Goal: Complete application form: Complete application form

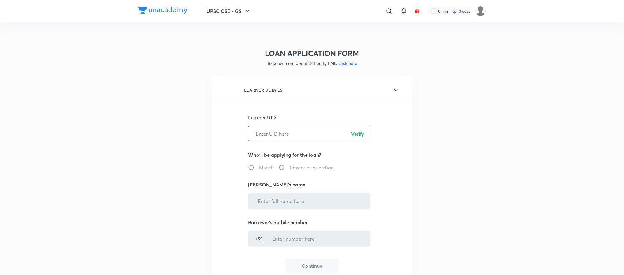
click at [289, 136] on input "text" at bounding box center [309, 134] width 122 height 16
paste input "ISUQ9CEWY1"
click at [355, 128] on input "ISUQ9CEWY1" at bounding box center [309, 134] width 122 height 16
type input "ISUQ9CEWY1"
click at [356, 130] on p "Verify" at bounding box center [357, 133] width 13 height 7
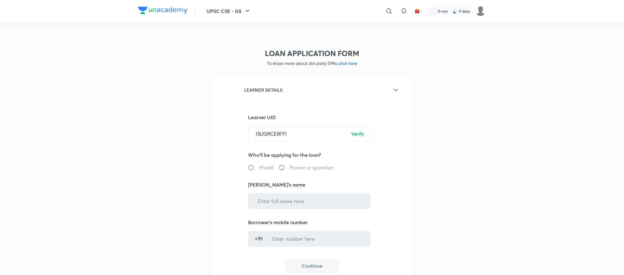
radio input "true"
type input "[PERSON_NAME]"
type input "******7693"
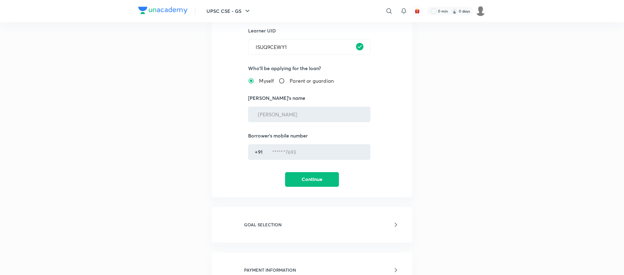
scroll to position [87, 0]
click at [314, 182] on button "Continue" at bounding box center [312, 178] width 54 height 15
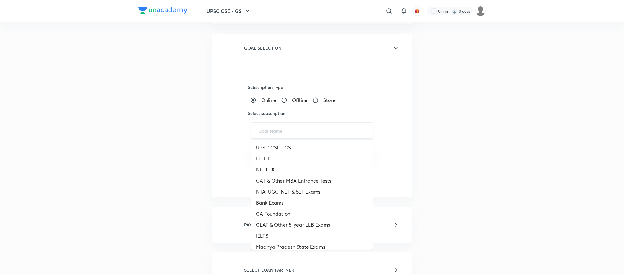
click at [278, 130] on input "text" at bounding box center [311, 131] width 107 height 6
paste input "UPSC CSE - GS - ICONIC, UPSC CSE - Optional"
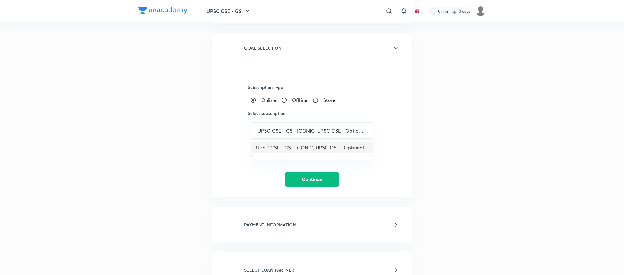
click at [277, 143] on li "UPSC CSE - GS - ICONIC, UPSC CSE - Optional" at bounding box center [311, 147] width 121 height 11
type input "UPSC CSE - GS - ICONIC, UPSC CSE - Optional"
click at [276, 159] on div "​" at bounding box center [312, 152] width 122 height 16
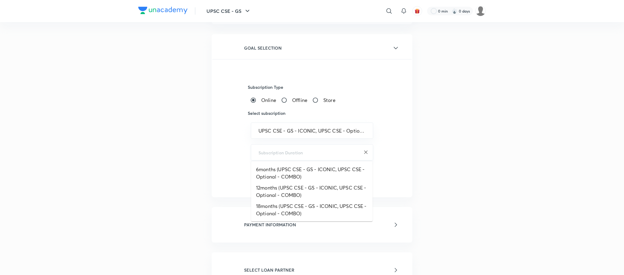
click at [271, 153] on input "text" at bounding box center [311, 152] width 107 height 6
click at [274, 171] on li "6months (UPSC CSE - GS - ICONIC, UPSC CSE - Optional - COMBO)" at bounding box center [311, 173] width 121 height 18
type input "6months (UPSC CSE - GS - ICONIC, UPSC CSE - Optional - COMBO)"
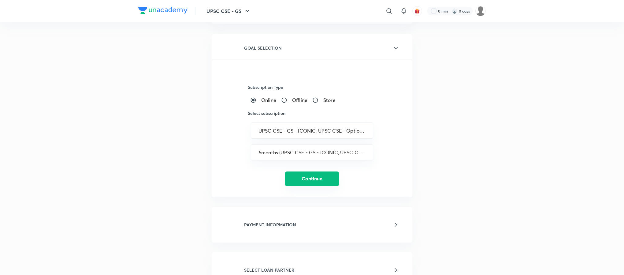
click at [309, 179] on button "Continue" at bounding box center [312, 178] width 54 height 15
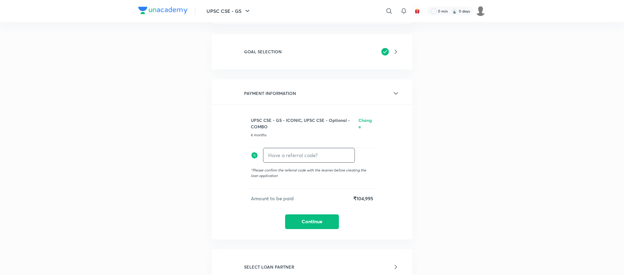
click at [295, 148] on input "text" at bounding box center [308, 155] width 91 height 14
type input "unacademy"
click at [344, 154] on h6 "Apply" at bounding box center [343, 155] width 12 height 6
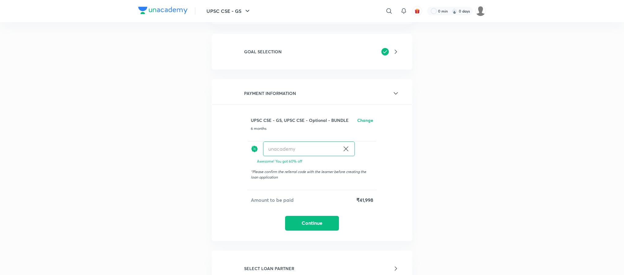
click at [344, 154] on div "unacademy ​" at bounding box center [309, 148] width 92 height 15
drag, startPoint x: 310, startPoint y: 231, endPoint x: 306, endPoint y: 221, distance: 10.8
click at [306, 221] on div "PAYMENT INFORMATION UPSC CSE - GS, UPSC CSE - Optional - BUNDLE Change 6 months…" at bounding box center [312, 159] width 201 height 161
click at [306, 221] on button "Continue" at bounding box center [312, 222] width 54 height 15
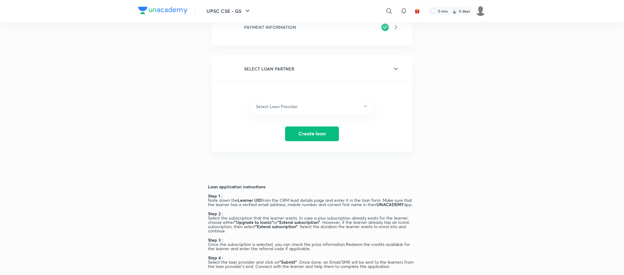
scroll to position [157, 0]
click at [286, 103] on h6 "Select Loan Provider" at bounding box center [277, 106] width 42 height 6
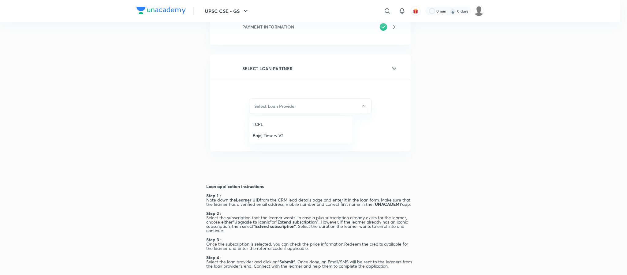
click at [376, 66] on div at bounding box center [313, 137] width 627 height 275
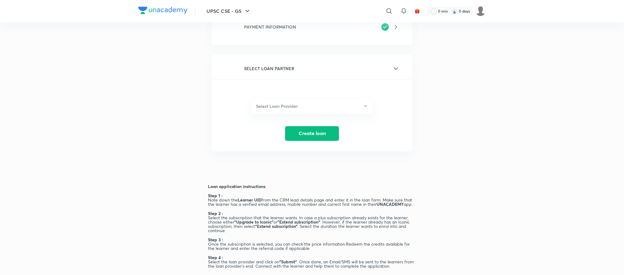
click at [392, 67] on icon at bounding box center [395, 68] width 7 height 7
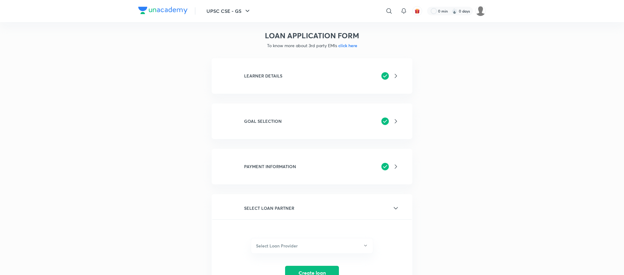
scroll to position [0, 0]
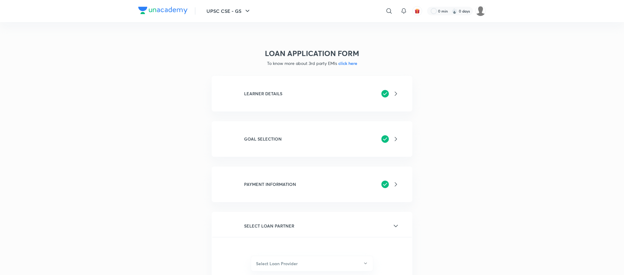
click at [394, 136] on icon at bounding box center [395, 138] width 7 height 7
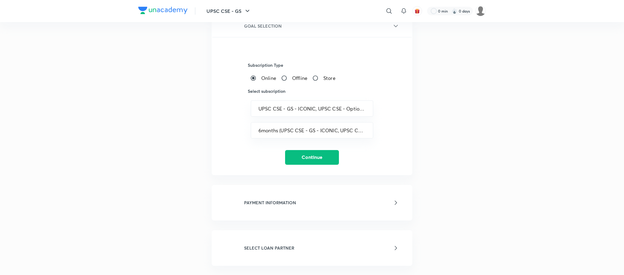
scroll to position [109, 0]
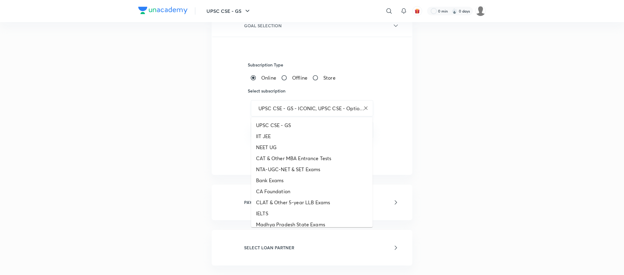
click at [332, 109] on input "UPSC CSE - GS - ICONIC, UPSC CSE - Optional" at bounding box center [311, 108] width 107 height 6
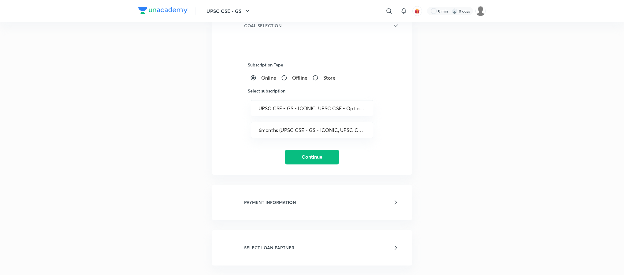
click at [465, 142] on div "LOAN APPLICATION FORM To know more about 3rd party EMIs click here LEARNER DETA…" at bounding box center [311, 167] width 347 height 485
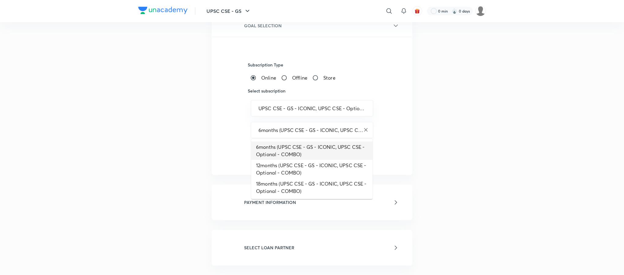
click at [311, 127] on input "6months (UPSC CSE - GS - ICONIC, UPSC CSE - Optional - COMBO)" at bounding box center [311, 130] width 107 height 6
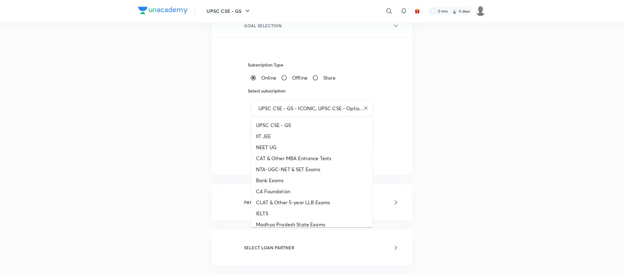
click at [335, 109] on input "UPSC CSE - GS - ICONIC, UPSC CSE - Optional" at bounding box center [311, 108] width 107 height 6
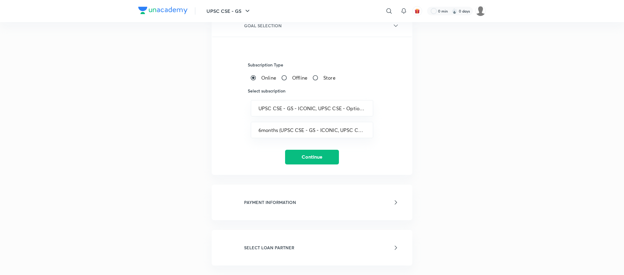
click at [488, 153] on div "UPSC CSE - GS ​ 0 min 0 days LOAN APPLICATION FORM To know more about 3rd party…" at bounding box center [312, 259] width 624 height 736
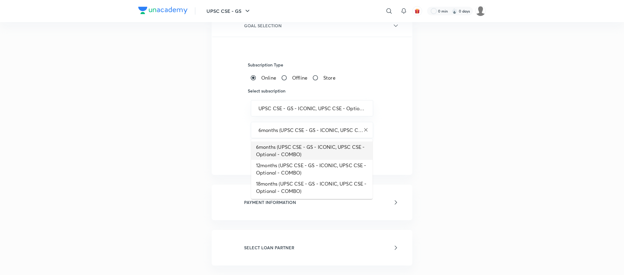
click at [316, 127] on input "6months (UPSC CSE - GS - ICONIC, UPSC CSE - Optional - COMBO)" at bounding box center [311, 130] width 107 height 6
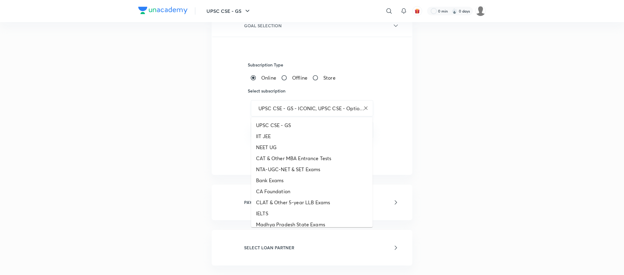
click at [341, 105] on input "UPSC CSE - GS - ICONIC, UPSC CSE - Optional" at bounding box center [311, 108] width 107 height 6
click at [475, 148] on div "LOAN APPLICATION FORM To know more about 3rd party EMIs click here LEARNER DETA…" at bounding box center [311, 167] width 347 height 485
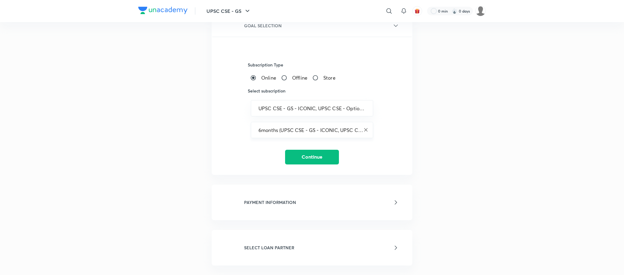
click at [325, 123] on div "6months (UPSC CSE - GS - ICONIC, UPSC CSE - Optional - COMBO) ​" at bounding box center [312, 130] width 122 height 16
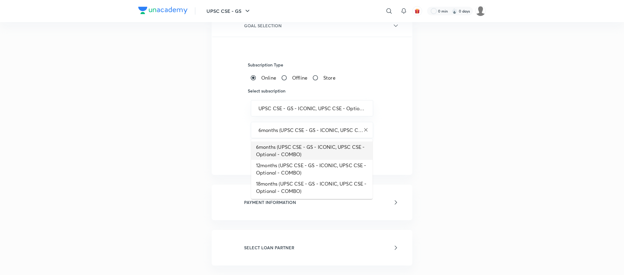
click at [344, 128] on input "6months (UPSC CSE - GS - ICONIC, UPSC CSE - Optional - COMBO)" at bounding box center [311, 130] width 107 height 6
